Goal: Task Accomplishment & Management: Use online tool/utility

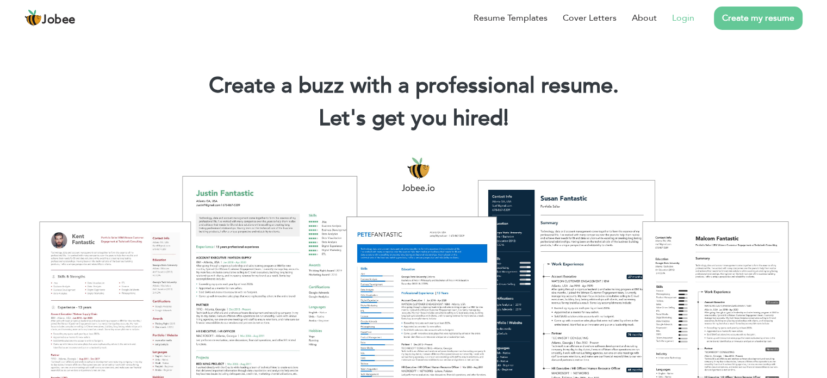
click at [683, 15] on link "Login" at bounding box center [683, 17] width 22 height 13
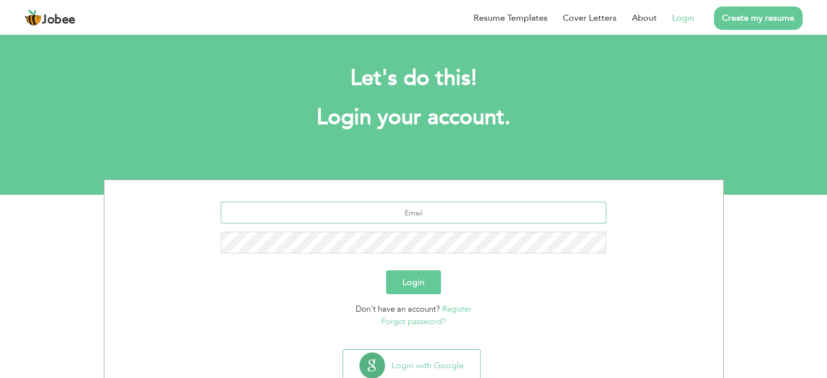
click at [424, 213] on input "text" at bounding box center [413, 213] width 385 height 22
type input "[EMAIL_ADDRESS][DOMAIN_NAME]"
click at [410, 283] on button "Login" at bounding box center [413, 282] width 55 height 24
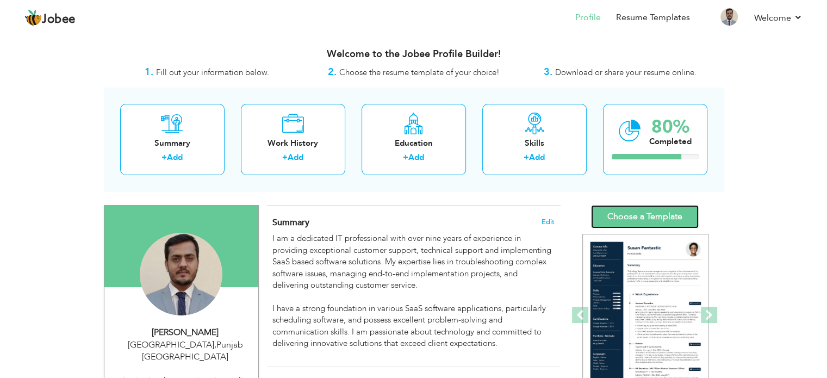
click at [654, 214] on link "Choose a Template" at bounding box center [645, 216] width 108 height 23
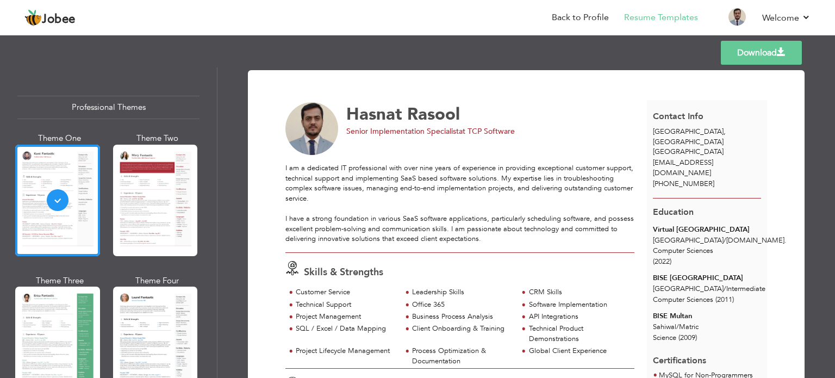
click at [782, 55] on span at bounding box center [781, 52] width 9 height 9
